Goal: Use online tool/utility: Utilize a website feature to perform a specific function

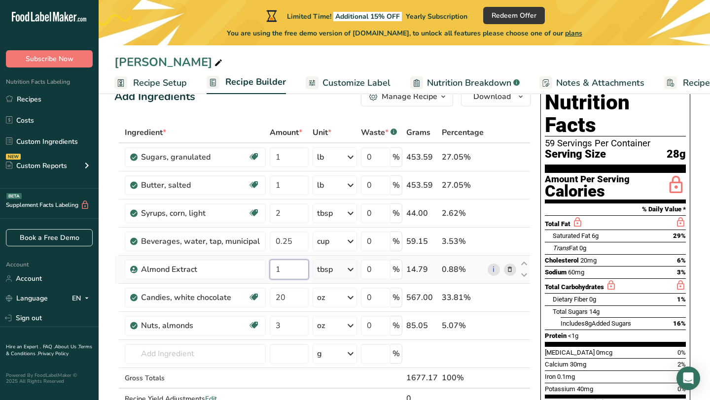
click at [287, 276] on input "1" at bounding box center [289, 270] width 39 height 20
type input "1.5"
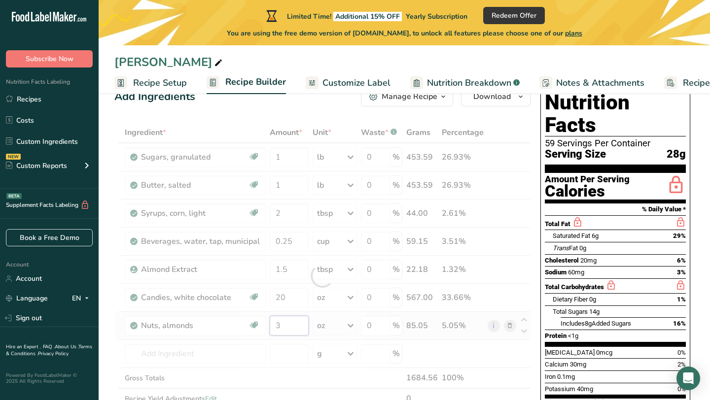
click at [294, 329] on div "Ingredient * Amount * Unit * Waste * .a-a{fill:#347362;}.b-a{fill:#fff;} Grams …" at bounding box center [322, 276] width 416 height 308
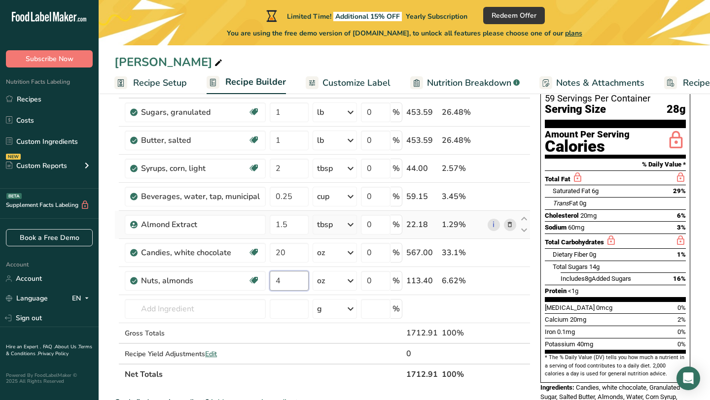
scroll to position [75, 0]
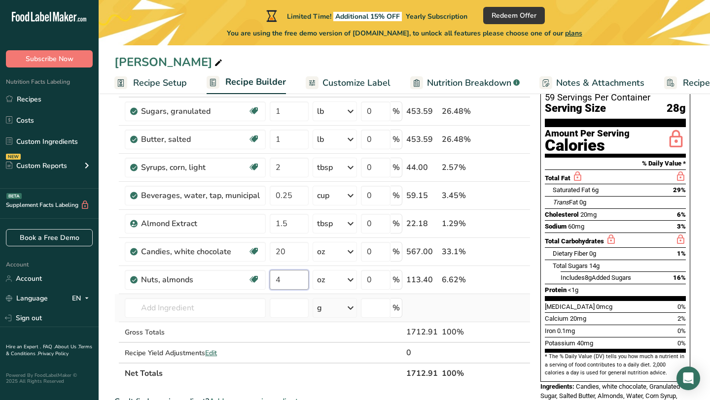
type input "4"
click at [456, 309] on div "Ingredient * Amount * Unit * Waste * .a-a{fill:#347362;}.b-a{fill:#fff;} Grams …" at bounding box center [322, 230] width 416 height 308
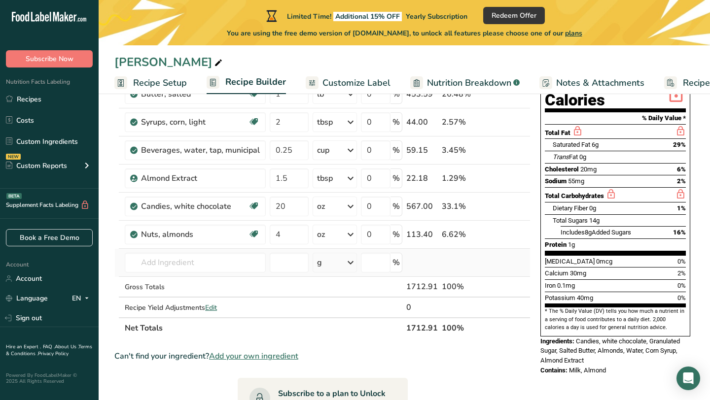
scroll to position [120, 0]
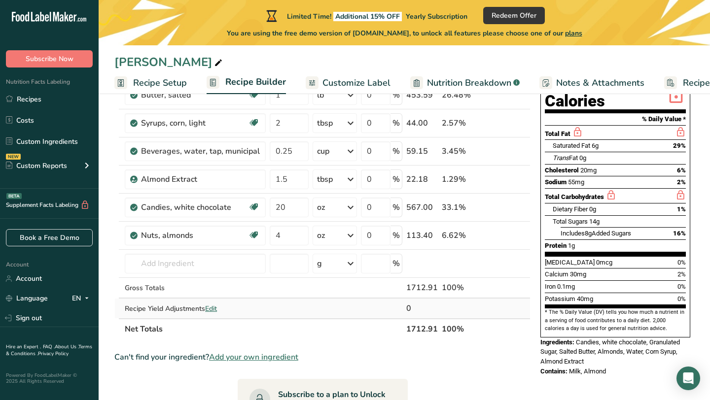
click at [210, 310] on span "Edit" at bounding box center [211, 308] width 12 height 9
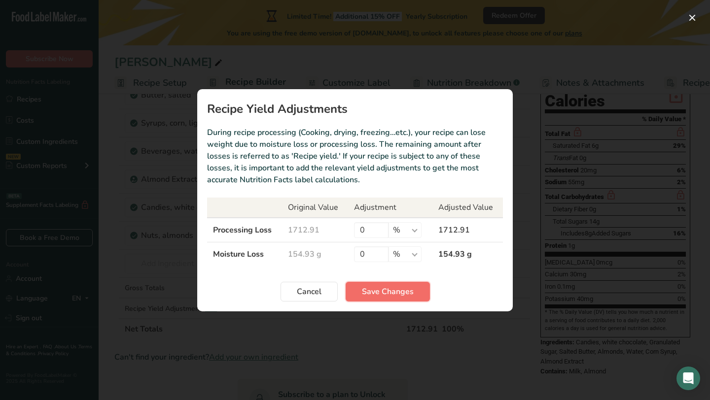
click at [404, 297] on span "Save Changes" at bounding box center [388, 292] width 52 height 12
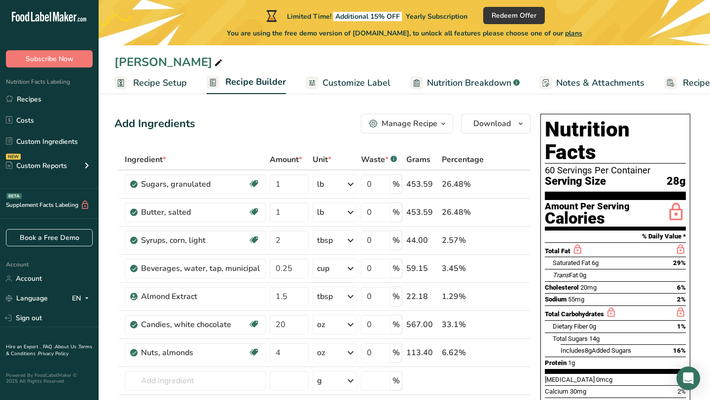
scroll to position [4, 0]
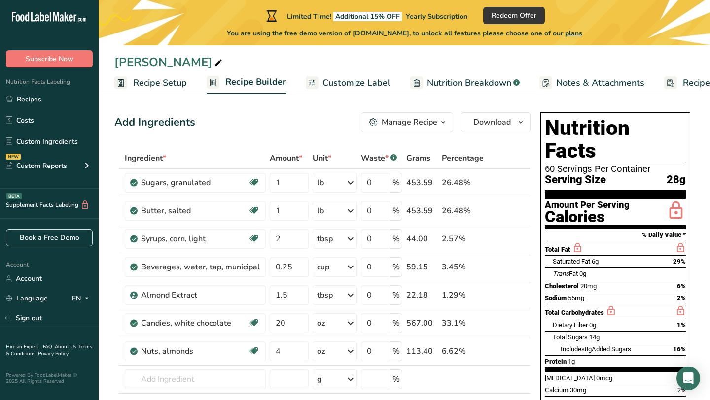
click at [423, 128] on div "Manage Recipe" at bounding box center [410, 122] width 56 height 12
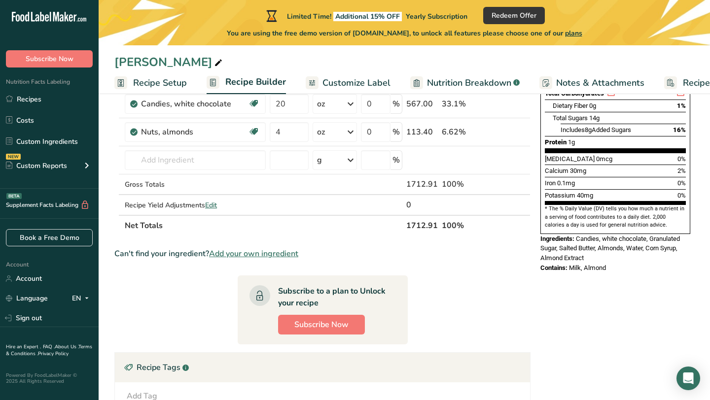
scroll to position [0, 0]
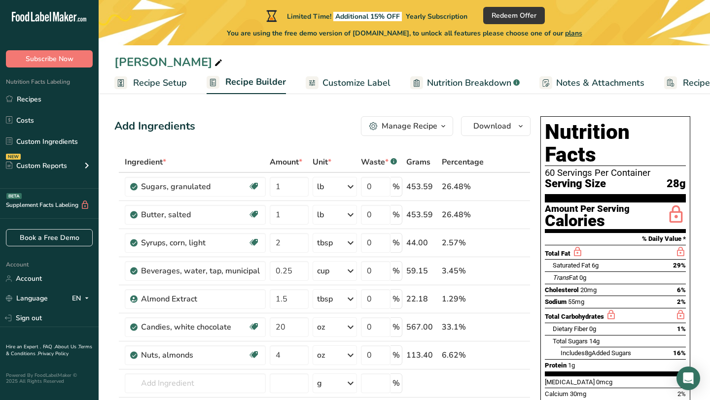
click at [582, 35] on span "plans" at bounding box center [573, 33] width 17 height 9
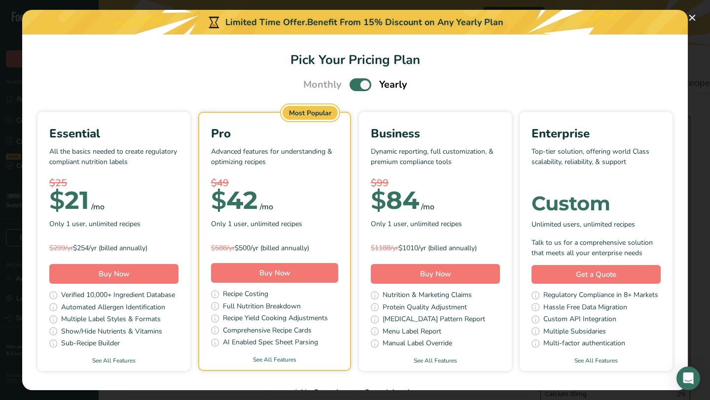
click at [354, 85] on span "Pick Your Pricing Plan Modal" at bounding box center [360, 84] width 22 height 12
click at [354, 85] on input "Pick Your Pricing Plan Modal" at bounding box center [352, 85] width 6 height 6
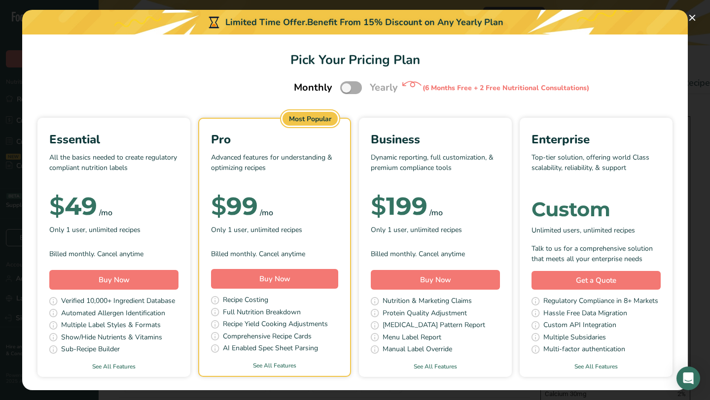
click at [353, 89] on span "Pick Your Pricing Plan Modal" at bounding box center [351, 87] width 22 height 12
click at [347, 89] on input "Pick Your Pricing Plan Modal" at bounding box center [343, 88] width 6 height 6
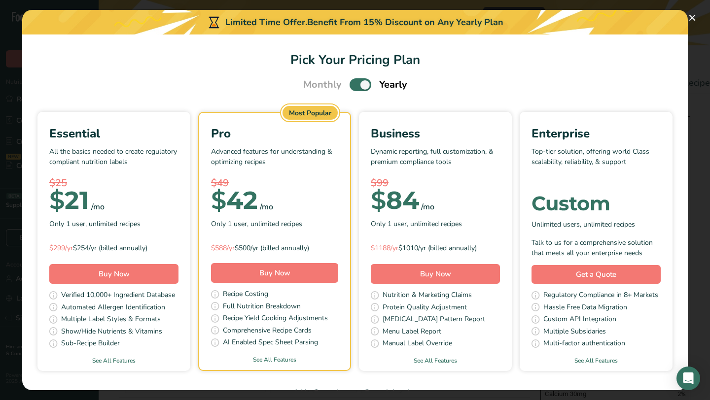
click at [353, 89] on span "Pick Your Pricing Plan Modal" at bounding box center [360, 84] width 22 height 12
click at [353, 88] on input "Pick Your Pricing Plan Modal" at bounding box center [352, 85] width 6 height 6
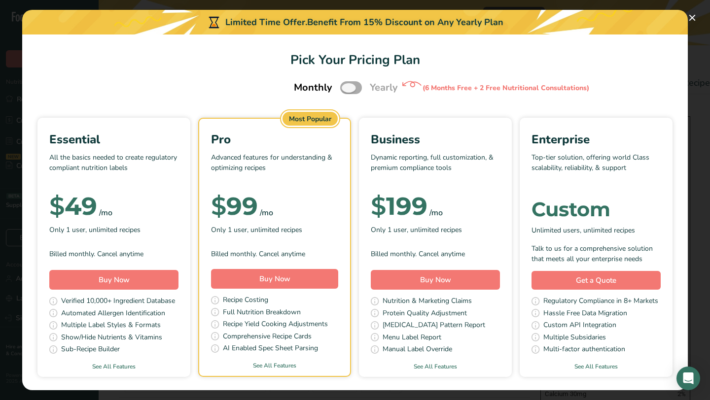
click at [353, 89] on span "Pick Your Pricing Plan Modal" at bounding box center [351, 87] width 22 height 12
click at [347, 89] on input "Pick Your Pricing Plan Modal" at bounding box center [343, 88] width 6 height 6
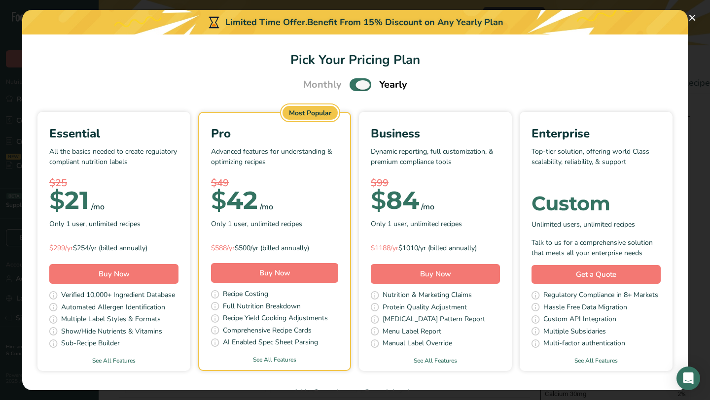
click at [353, 88] on span "Pick Your Pricing Plan Modal" at bounding box center [360, 84] width 22 height 12
click at [353, 88] on input "Pick Your Pricing Plan Modal" at bounding box center [352, 85] width 6 height 6
checkbox input "false"
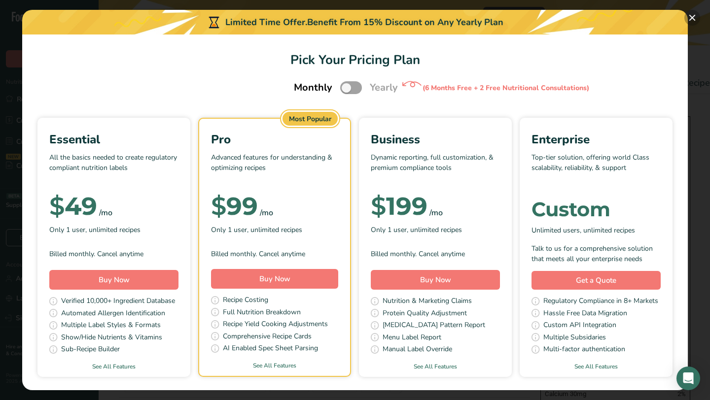
click at [690, 20] on button "Pick Your Pricing Plan Modal" at bounding box center [692, 18] width 16 height 16
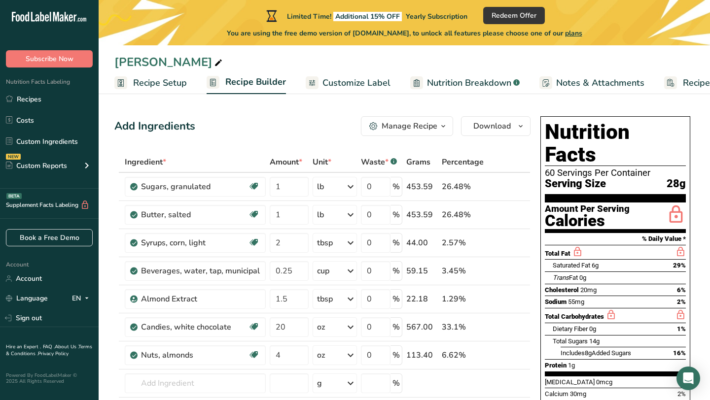
click at [487, 85] on span "Nutrition Breakdown" at bounding box center [469, 82] width 84 height 13
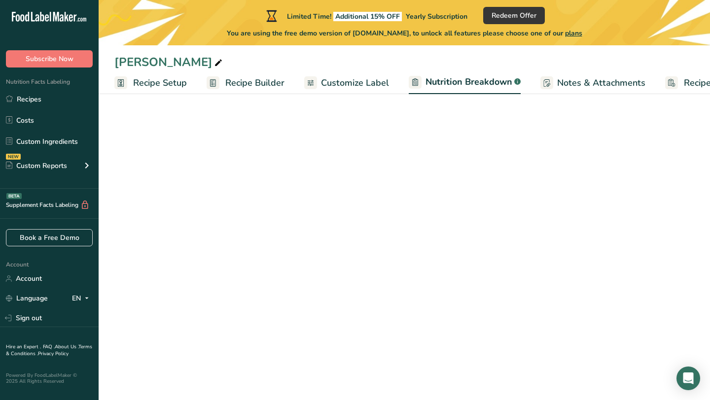
scroll to position [0, 48]
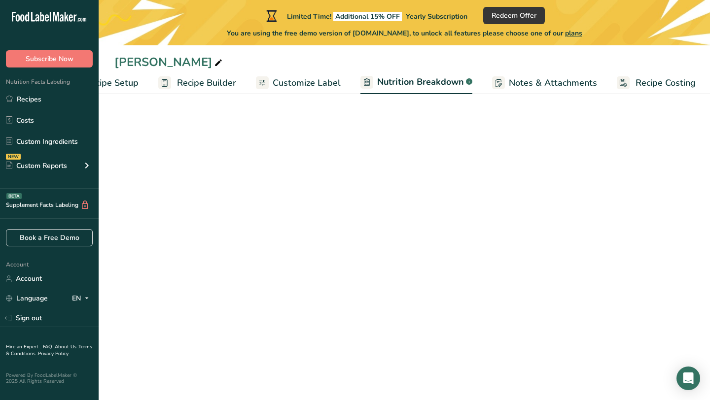
select select "Calories"
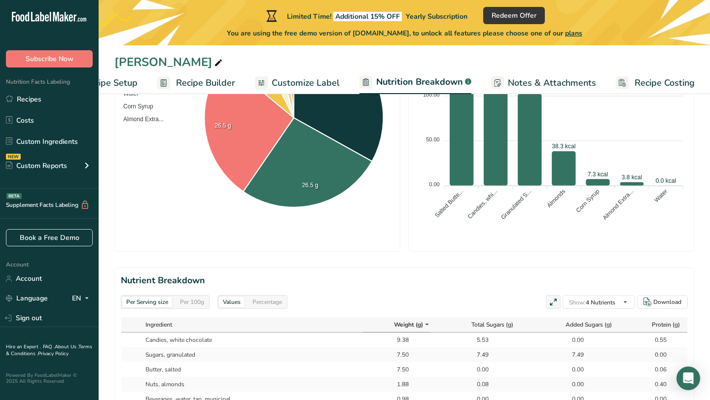
scroll to position [0, 0]
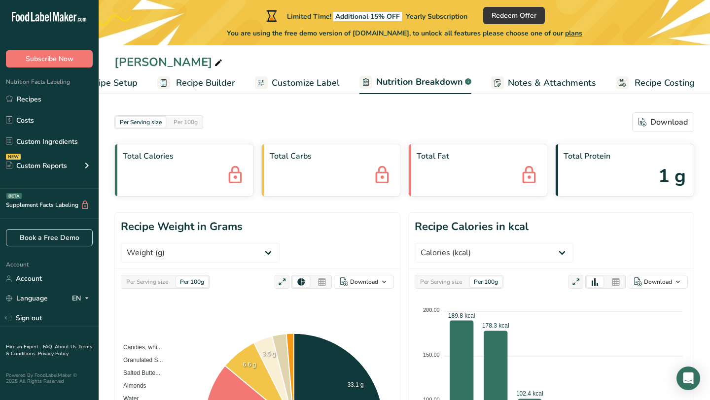
click at [297, 87] on span "Customize Label" at bounding box center [306, 82] width 68 height 13
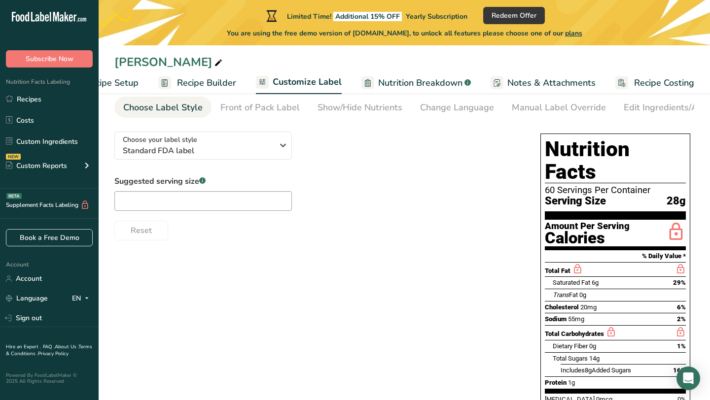
scroll to position [44, 0]
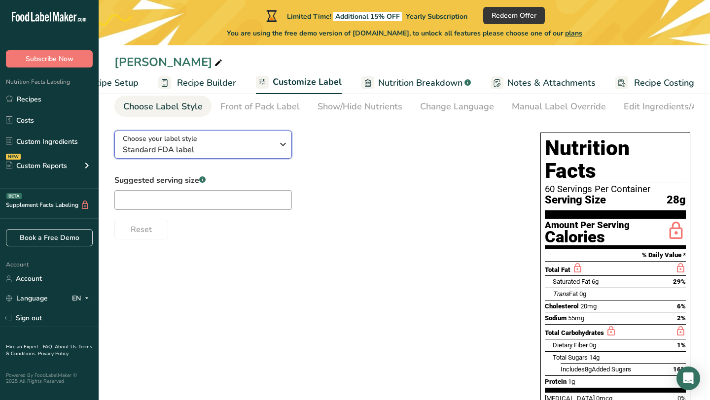
click at [225, 144] on div "Choose your label style Standard FDA label" at bounding box center [198, 145] width 150 height 22
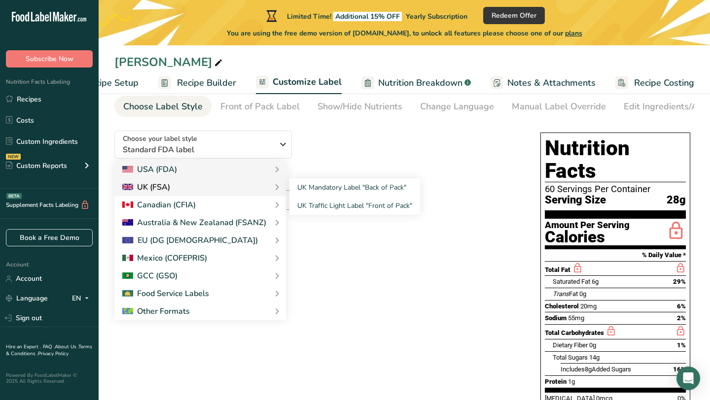
click at [208, 193] on div "UK (FSA)" at bounding box center [200, 187] width 156 height 12
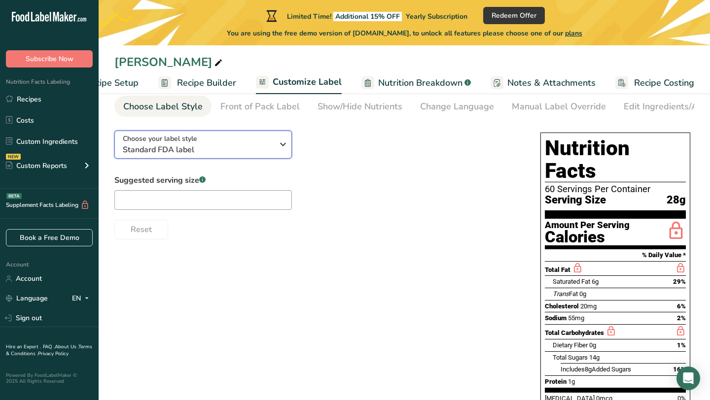
click at [211, 147] on span "Standard FDA label" at bounding box center [198, 150] width 150 height 12
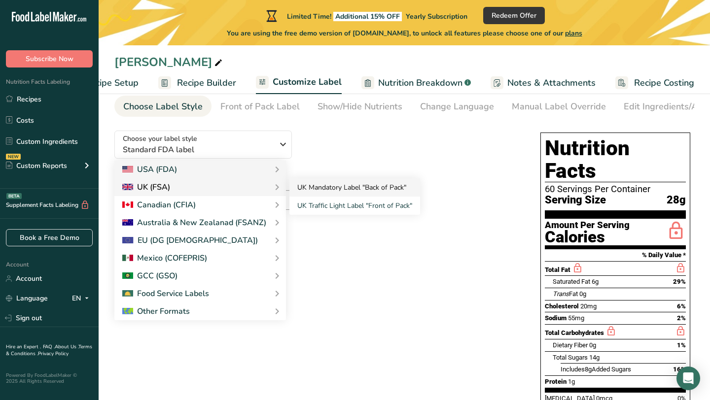
click at [313, 192] on link "UK Mandatory Label "Back of Pack"" at bounding box center [354, 187] width 131 height 18
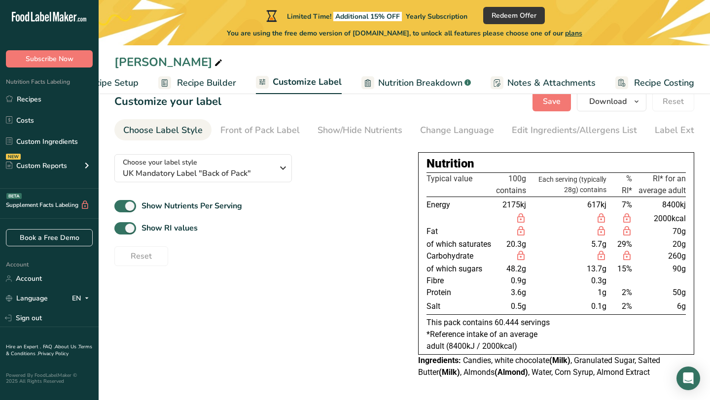
scroll to position [23, 0]
click at [253, 169] on span "UK Mandatory Label "Back of Pack"" at bounding box center [198, 174] width 150 height 12
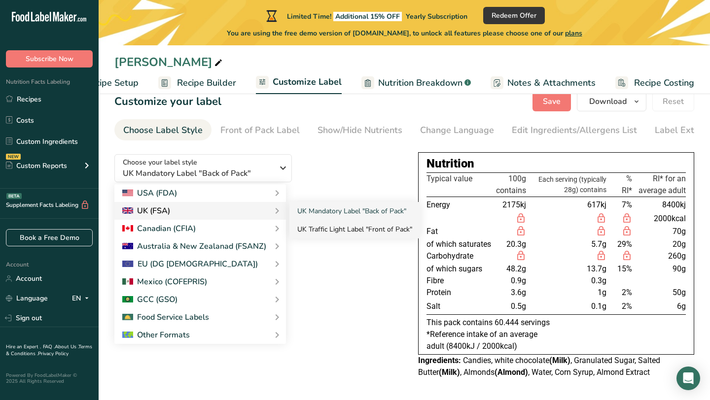
click at [316, 231] on link "UK Traffic Light Label "Front of Pack"" at bounding box center [354, 229] width 131 height 18
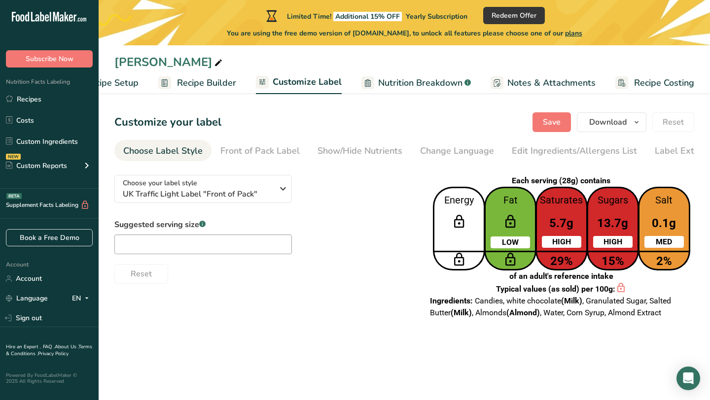
scroll to position [0, 0]
click at [247, 189] on div "Choose your label style UK Traffic Light Label "Front of Pack"" at bounding box center [198, 189] width 150 height 22
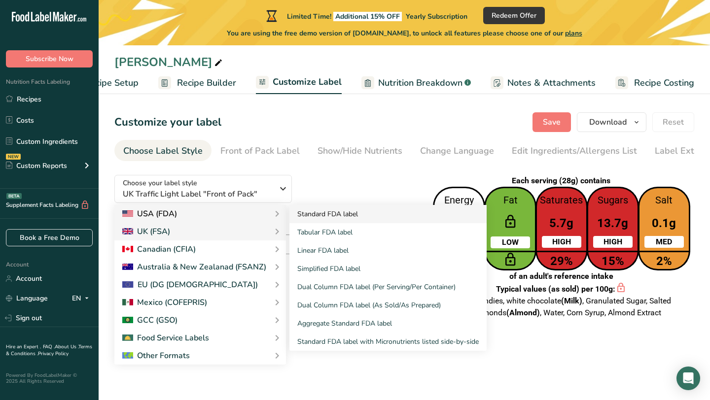
click at [329, 223] on link "Standard FDA label" at bounding box center [387, 214] width 197 height 18
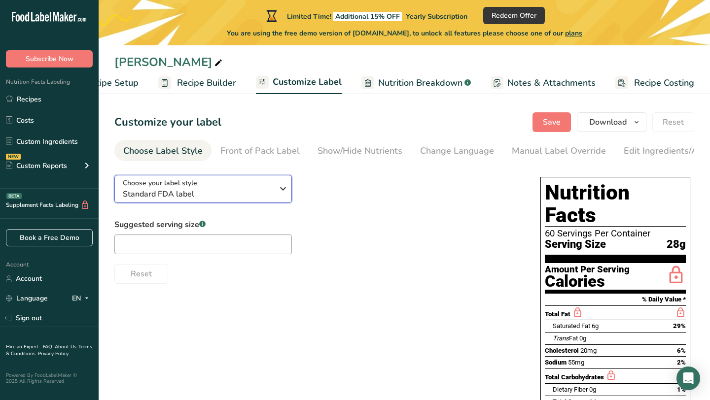
click at [256, 197] on span "Standard FDA label" at bounding box center [198, 194] width 150 height 12
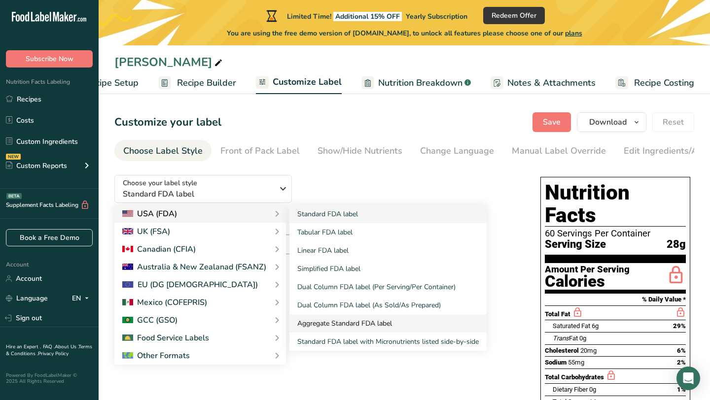
click at [350, 328] on link "Aggregate Standard FDA label" at bounding box center [387, 323] width 197 height 18
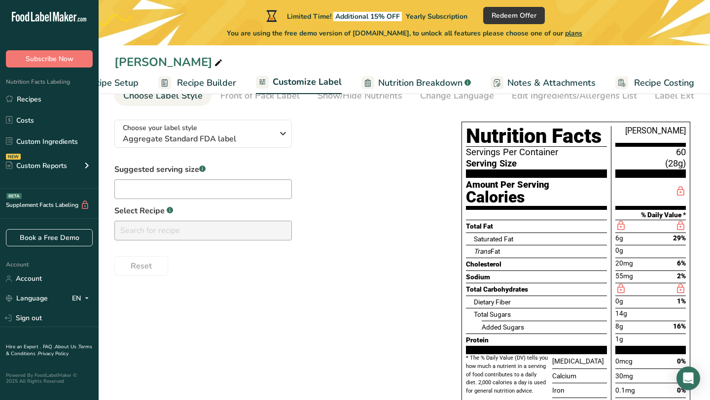
scroll to position [47, 0]
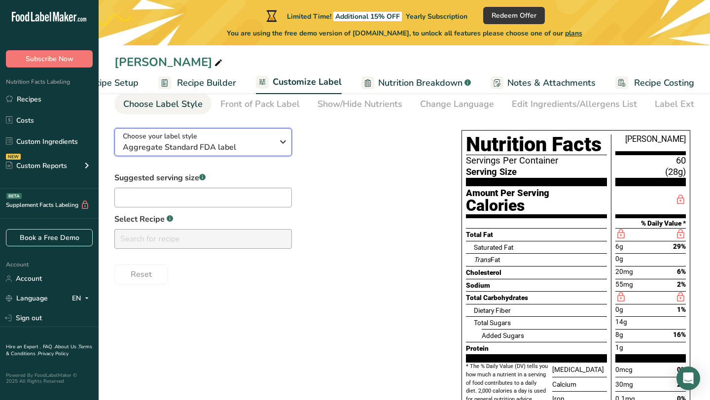
click at [250, 139] on div "Choose your label style Aggregate Standard FDA label" at bounding box center [198, 142] width 150 height 22
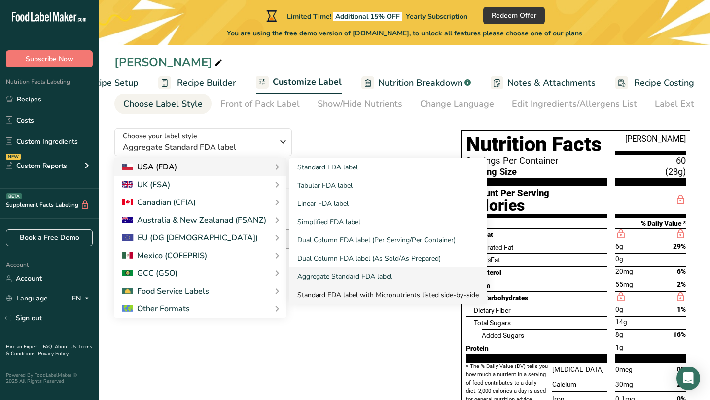
click at [342, 296] on link "Standard FDA label with Micronutrients listed side-by-side" at bounding box center [387, 295] width 197 height 18
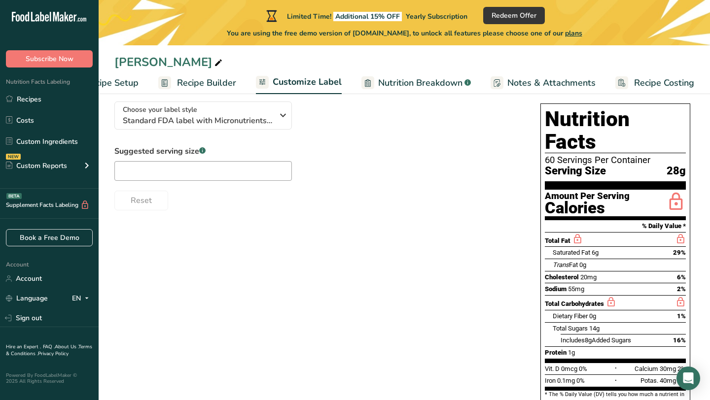
scroll to position [70, 0]
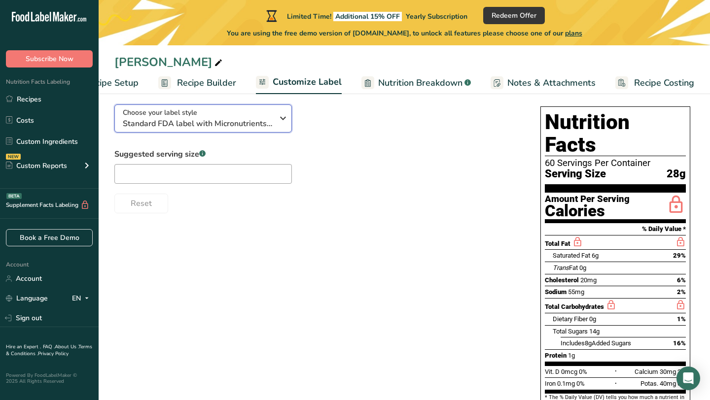
click at [216, 125] on span "Standard FDA label with Micronutrients listed side-by-side" at bounding box center [198, 124] width 150 height 12
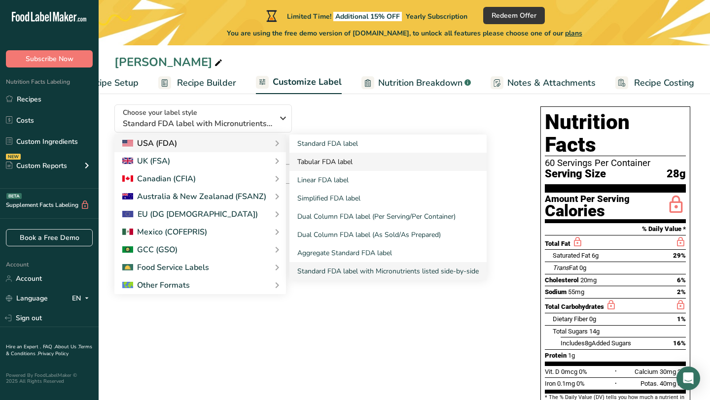
click at [337, 171] on link "Tabular FDA label" at bounding box center [387, 162] width 197 height 18
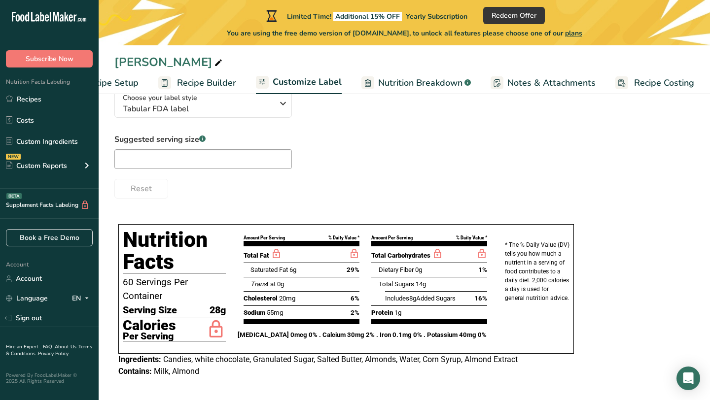
scroll to position [86, 0]
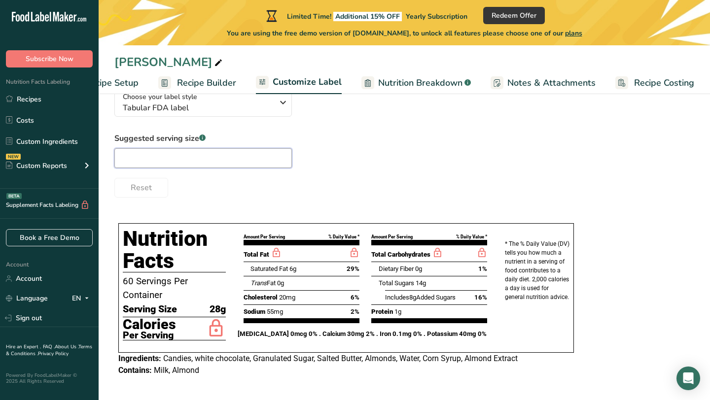
click at [265, 160] on input "text" at bounding box center [202, 158] width 177 height 20
type input "1oz"
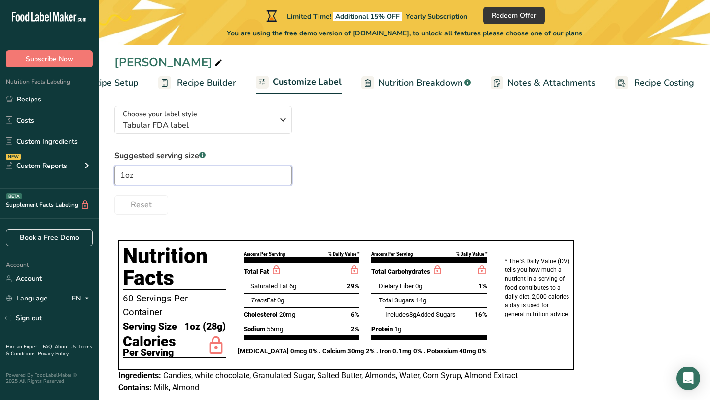
scroll to position [68, 0]
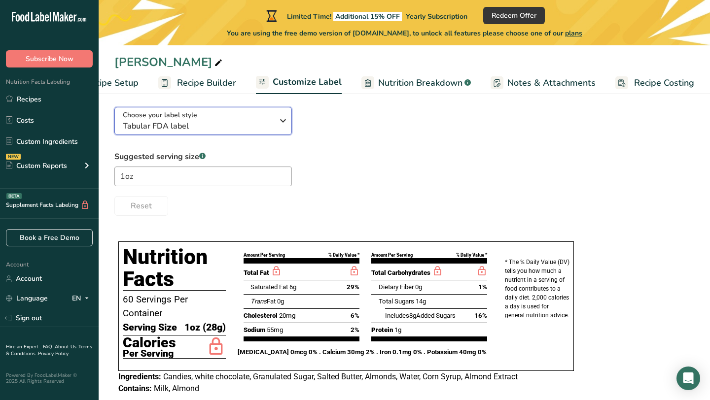
click at [283, 130] on icon "button" at bounding box center [283, 121] width 12 height 18
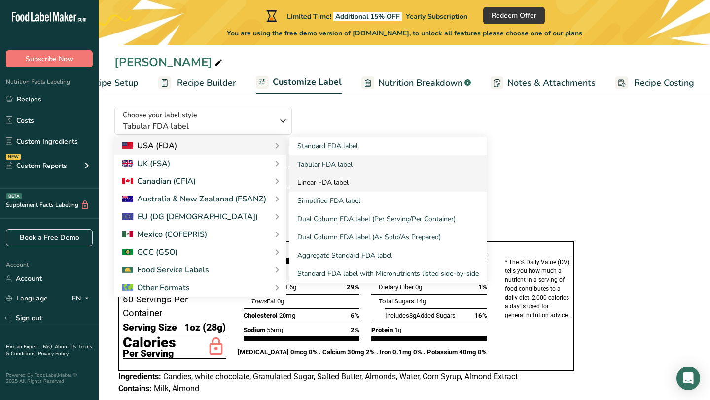
click at [332, 183] on link "Linear FDA label" at bounding box center [387, 183] width 197 height 18
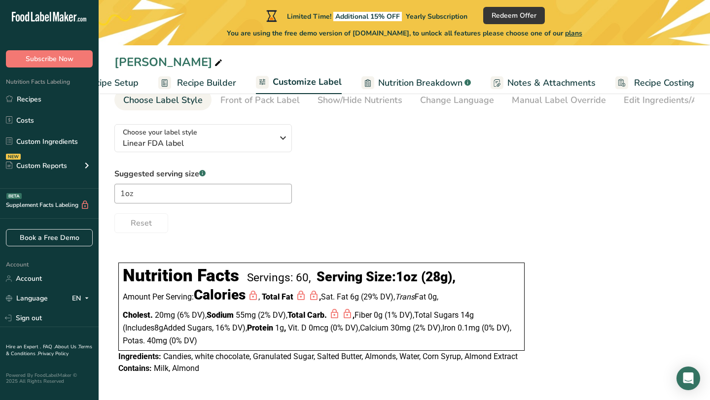
scroll to position [53, 0]
click at [261, 141] on span "Linear FDA label" at bounding box center [198, 144] width 150 height 12
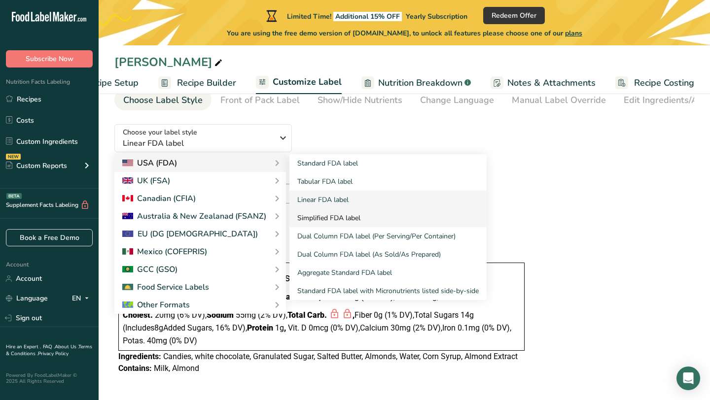
click at [351, 216] on link "Simplified FDA label" at bounding box center [387, 218] width 197 height 18
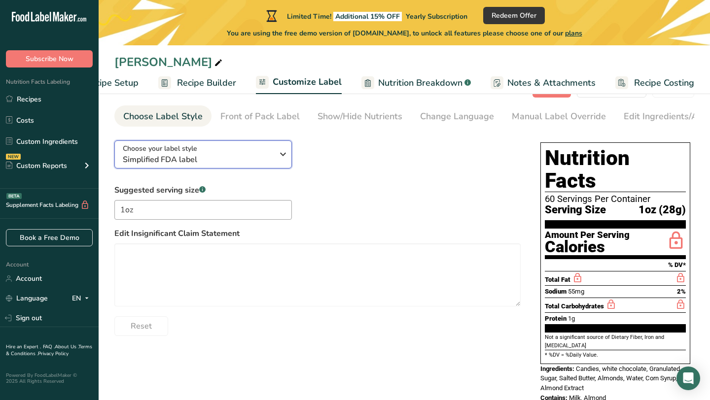
click at [251, 155] on div "Choose your label style Simplified FDA label" at bounding box center [198, 154] width 150 height 22
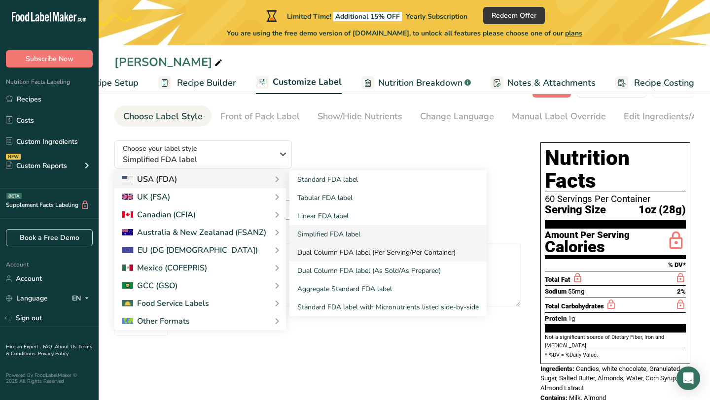
click at [348, 257] on link "Dual Column FDA label (Per Serving/Per Container)" at bounding box center [387, 253] width 197 height 18
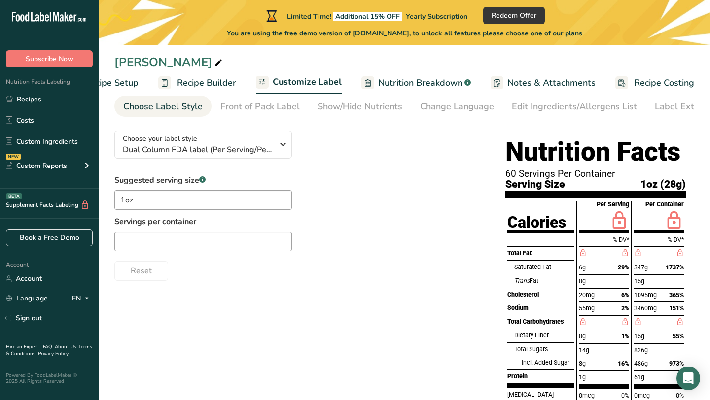
scroll to position [43, 0]
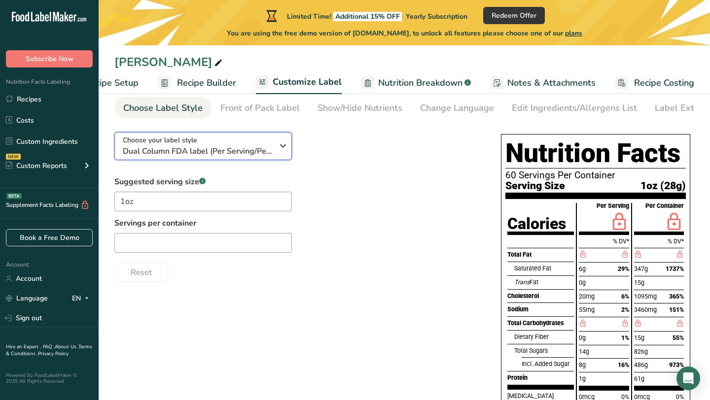
click at [280, 150] on icon "button" at bounding box center [283, 146] width 12 height 18
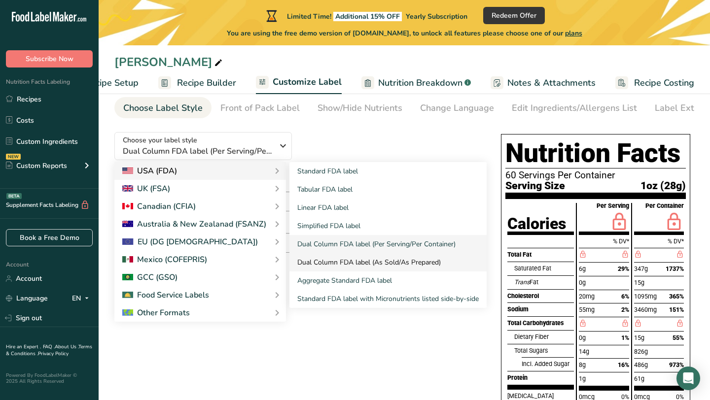
click at [382, 270] on link "Dual Column FDA label (As Sold/As Prepared)" at bounding box center [387, 262] width 197 height 18
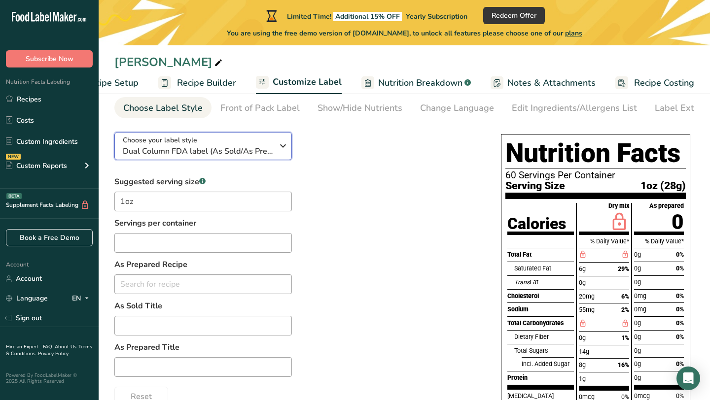
click at [229, 153] on span "Dual Column FDA label (As Sold/As Prepared)" at bounding box center [198, 151] width 150 height 12
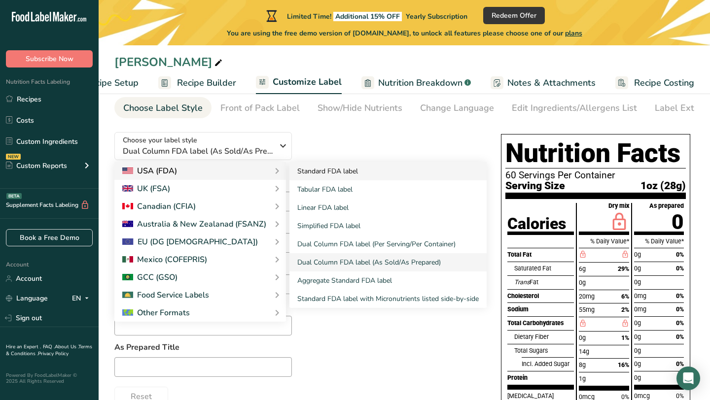
click at [334, 178] on link "Standard FDA label" at bounding box center [387, 171] width 197 height 18
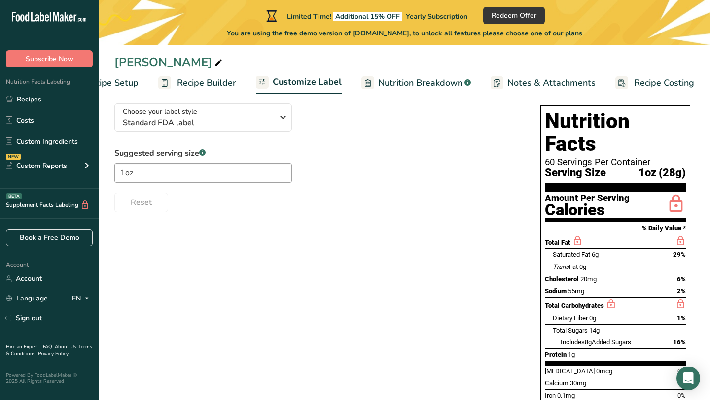
scroll to position [73, 0]
